Goal: Information Seeking & Learning: Learn about a topic

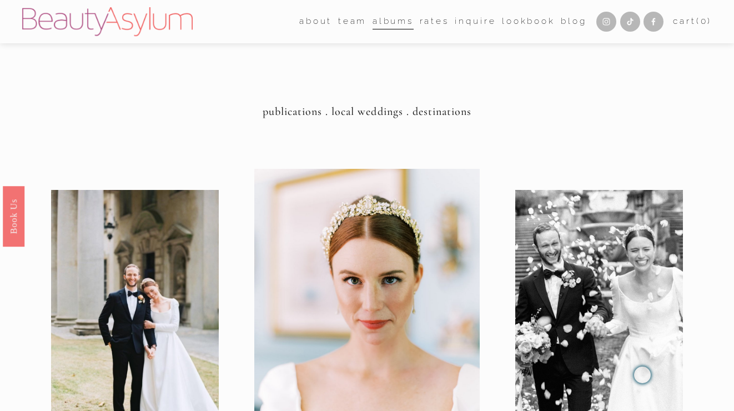
click at [413, 24] on nav "about Career Coming Soon Meet Jessica Press team Atlanta Charlotte Charleston" at bounding box center [443, 21] width 288 height 17
click at [422, 25] on link "Rates" at bounding box center [434, 21] width 29 height 17
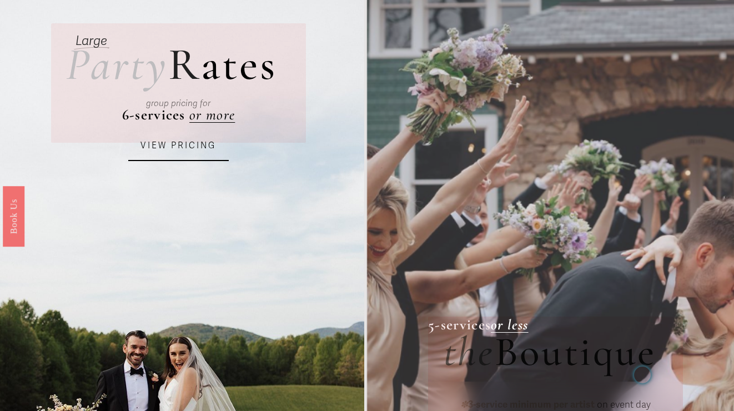
scroll to position [61, 0]
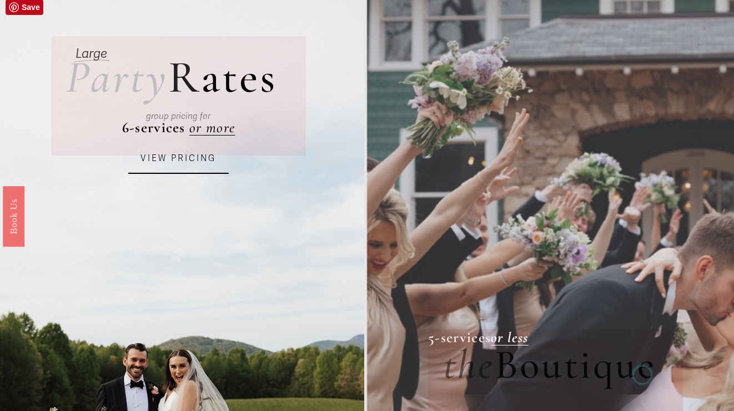
click at [192, 162] on link "VIEW PRICING" at bounding box center [178, 159] width 100 height 30
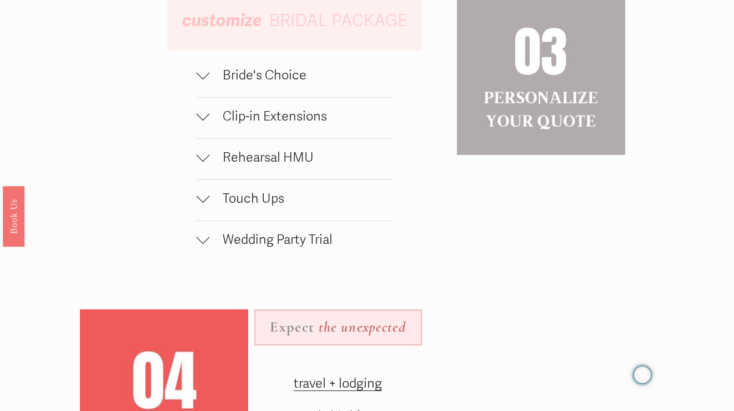
scroll to position [1015, 0]
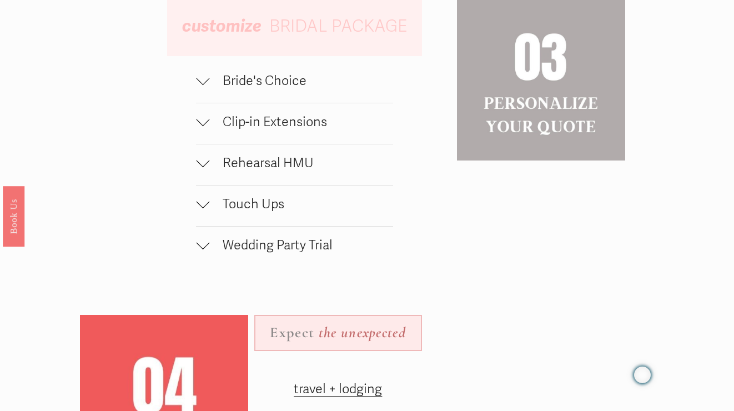
click at [209, 83] on div at bounding box center [202, 80] width 13 height 13
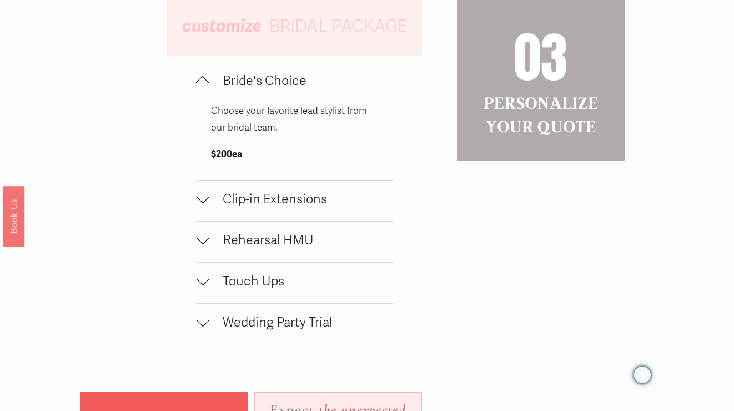
click at [209, 83] on div at bounding box center [202, 83] width 13 height 13
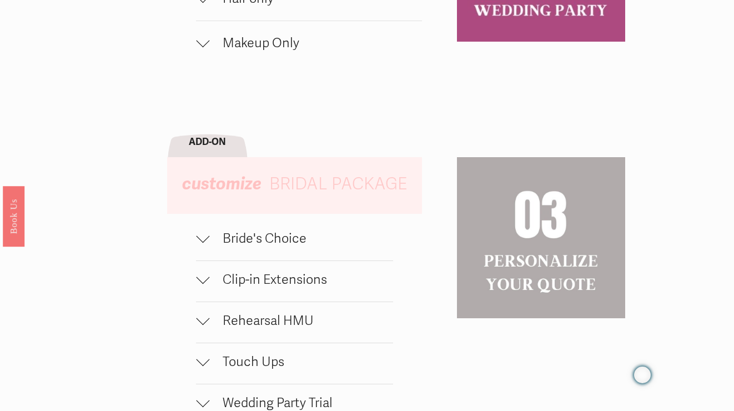
scroll to position [856, 0]
